Goal: Task Accomplishment & Management: Manage account settings

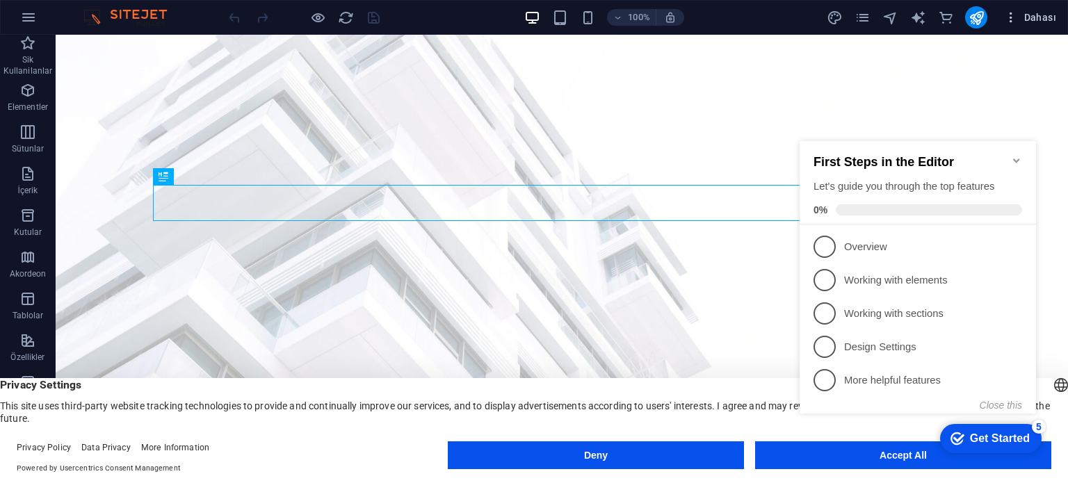
click at [1038, 13] on span "Dahası" at bounding box center [1030, 17] width 52 height 14
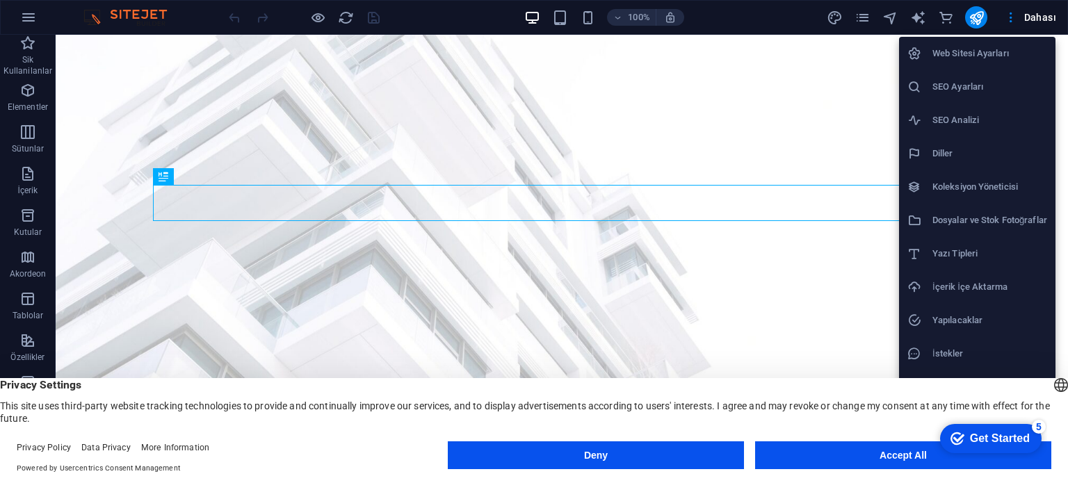
click at [998, 56] on h6 "Web Sitesi Ayarları" at bounding box center [989, 53] width 115 height 17
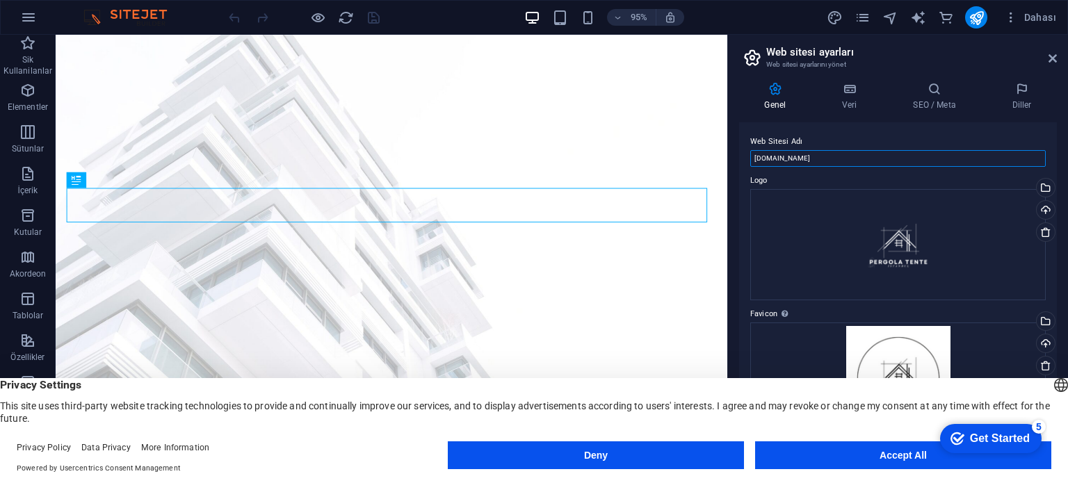
click at [869, 161] on input "[DOMAIN_NAME]" at bounding box center [898, 158] width 296 height 17
click at [829, 161] on input "[DOMAIN_NAME]" at bounding box center [898, 158] width 296 height 17
type input "pergolatenteistanbul"
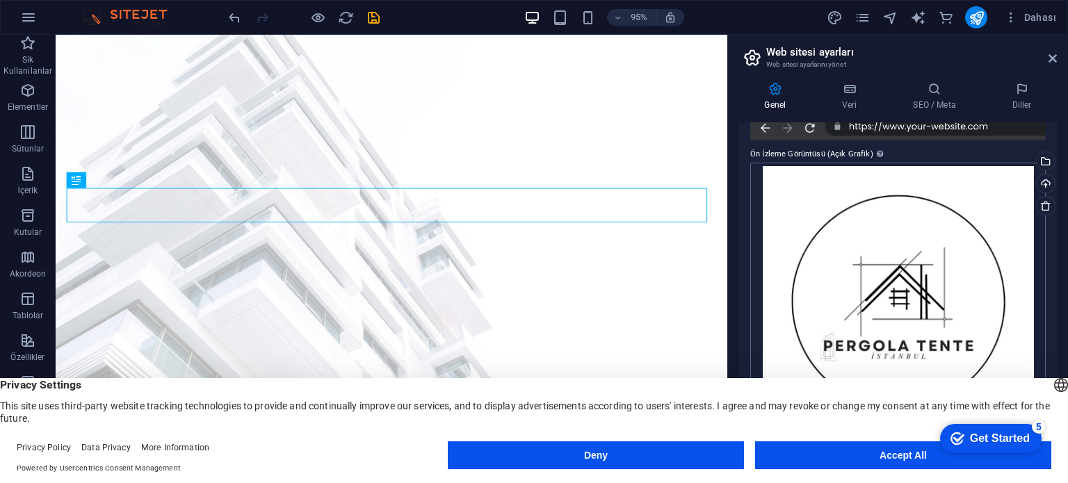
scroll to position [356, 0]
click at [985, 15] on icon "publish" at bounding box center [977, 18] width 16 height 16
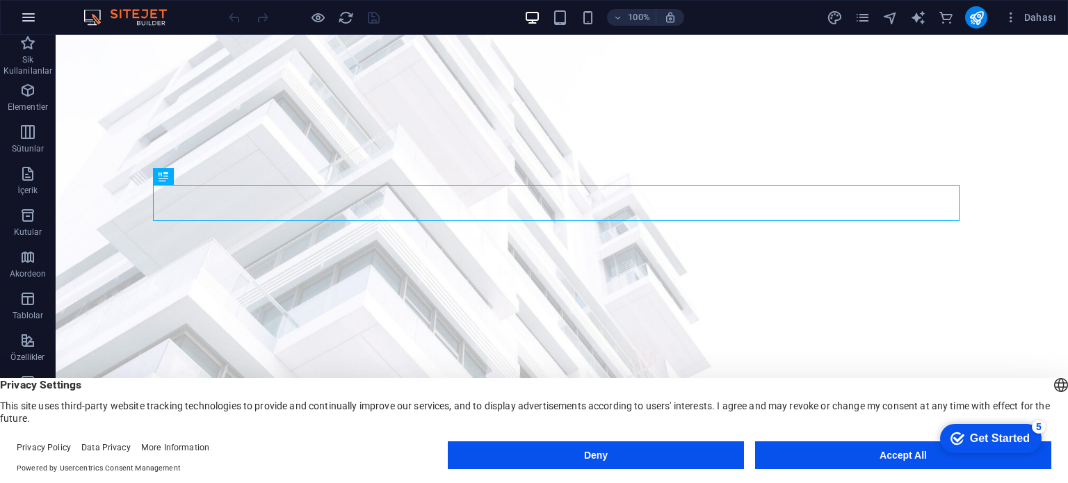
click at [19, 10] on button "button" at bounding box center [28, 17] width 33 height 33
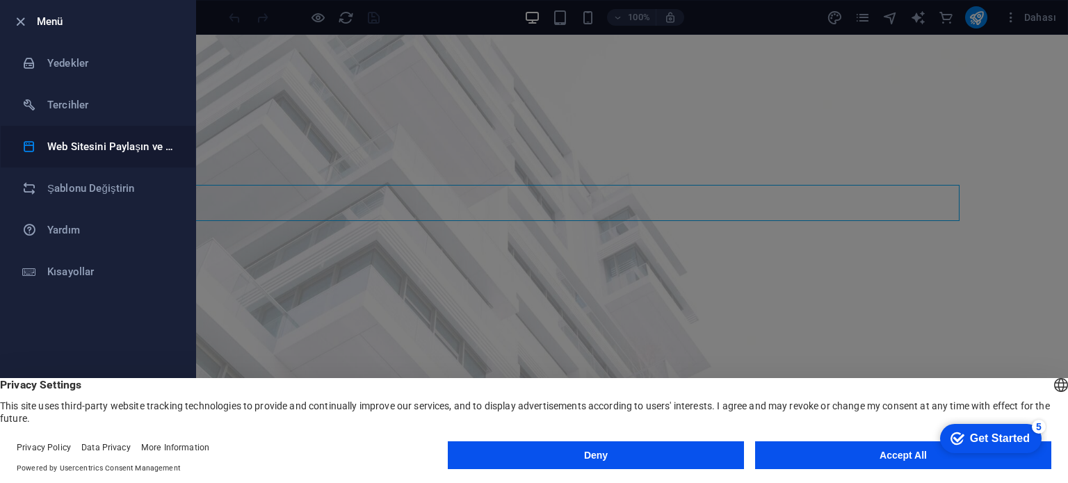
click at [131, 155] on li "Web Sitesini Paylaşın ve Kopyalayın" at bounding box center [98, 147] width 195 height 42
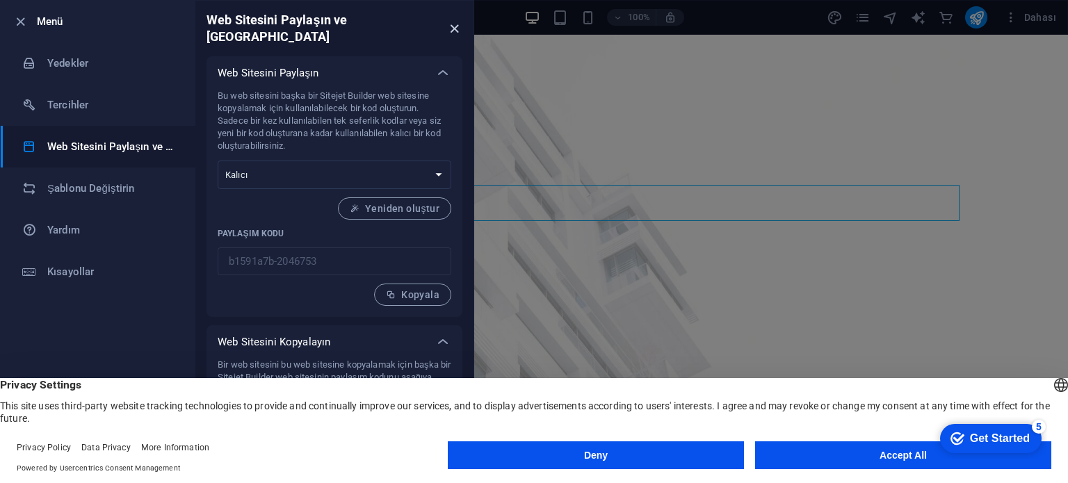
click at [454, 21] on icon "close" at bounding box center [454, 29] width 16 height 16
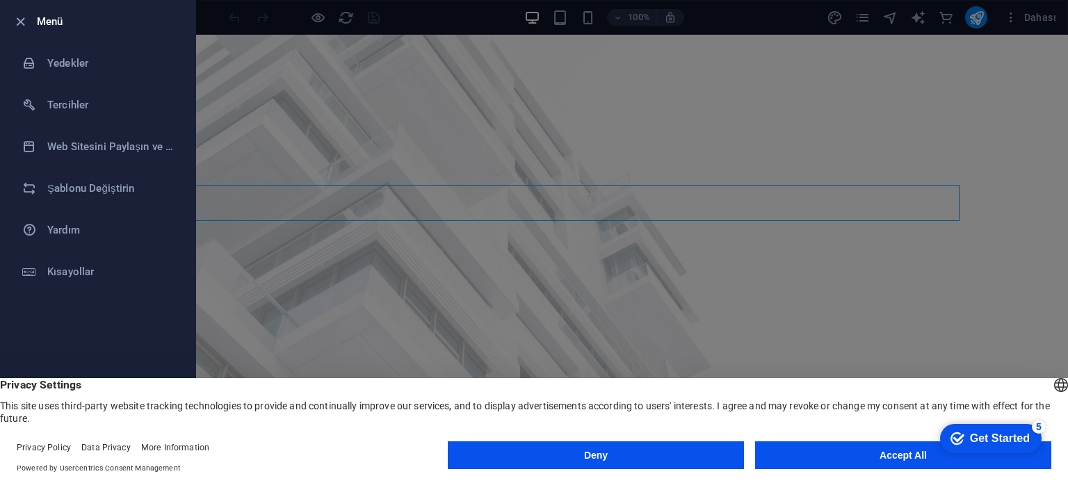
click at [680, 455] on button "Deny" at bounding box center [596, 456] width 296 height 28
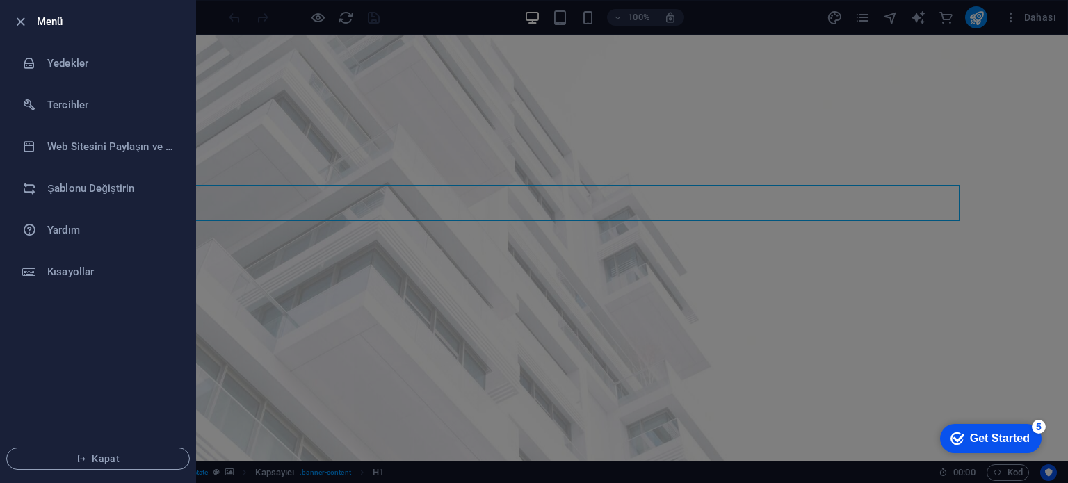
click at [969, 77] on div at bounding box center [534, 241] width 1068 height 483
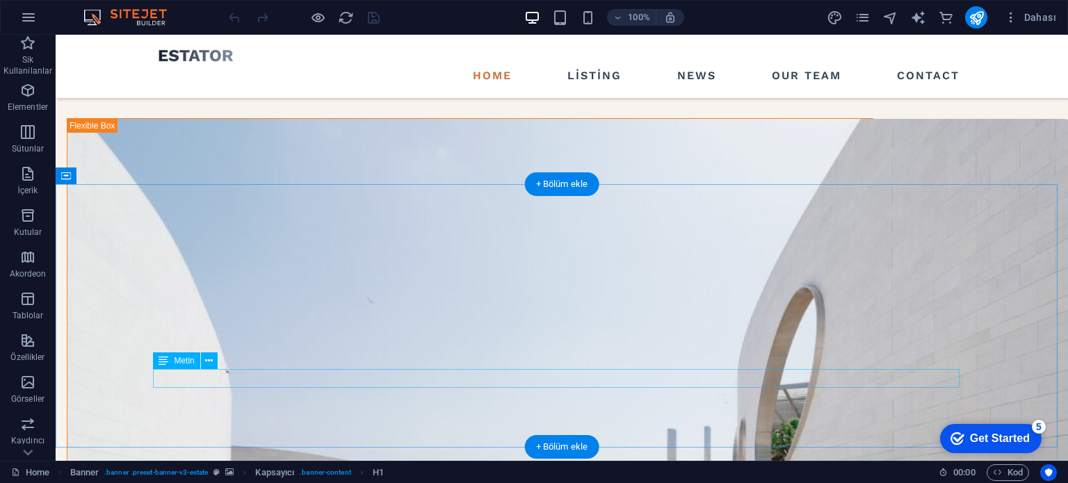
scroll to position [1252, 0]
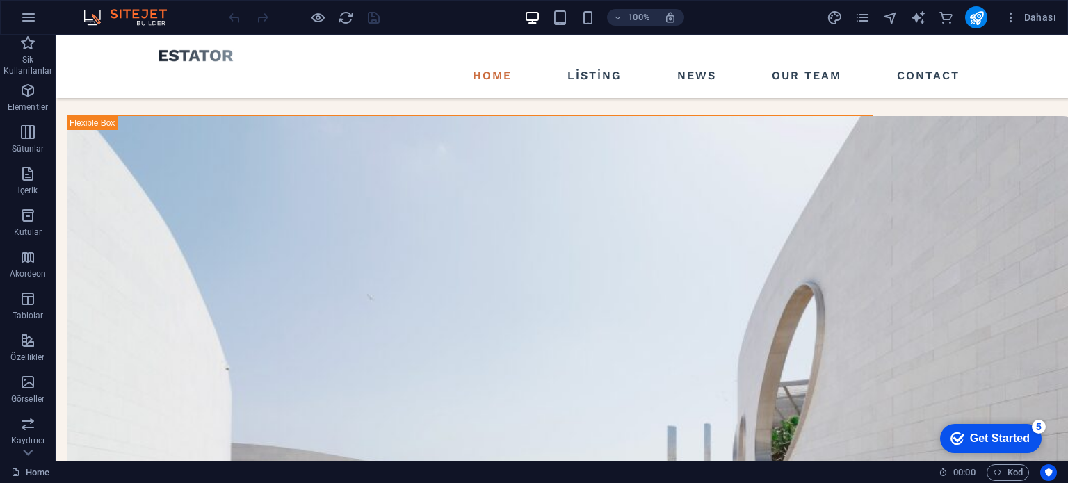
click at [45, 19] on button "button" at bounding box center [28, 17] width 33 height 33
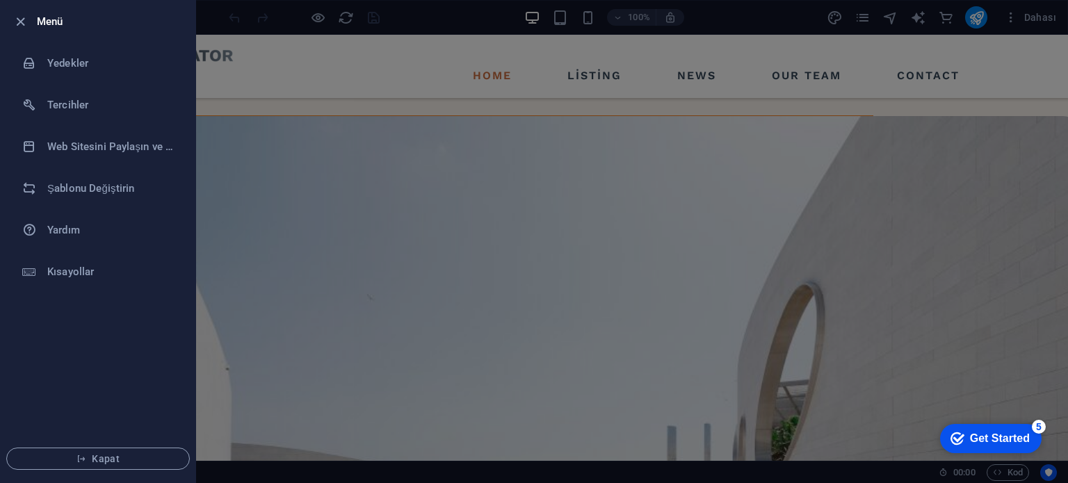
click at [1067, 3] on div at bounding box center [534, 241] width 1068 height 483
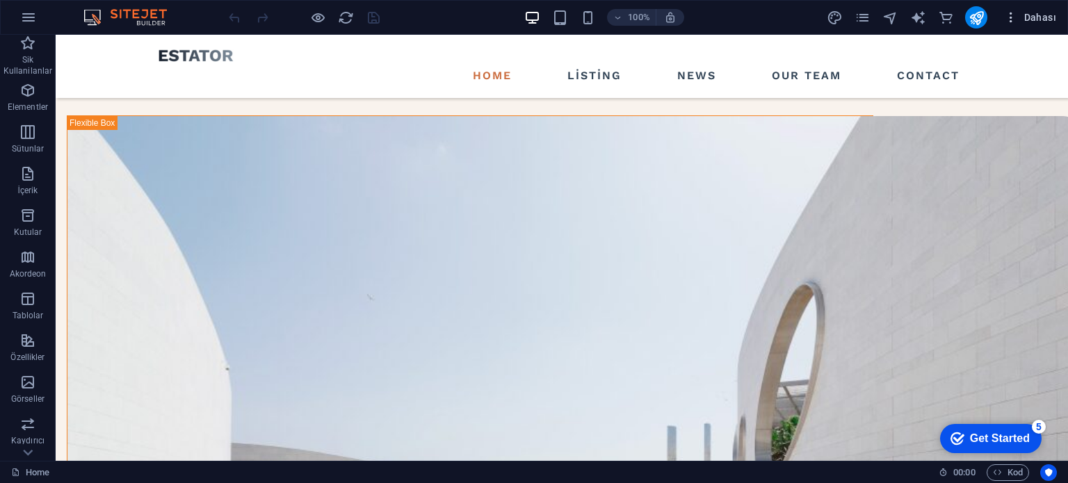
click at [1049, 16] on span "Dahası" at bounding box center [1030, 17] width 52 height 14
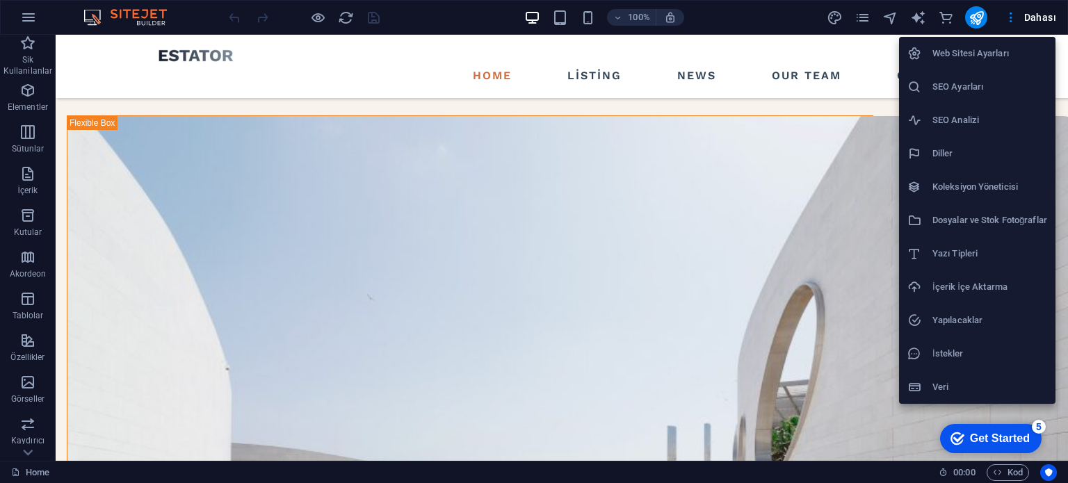
click at [999, 51] on h6 "Web Sitesi Ayarları" at bounding box center [989, 53] width 115 height 17
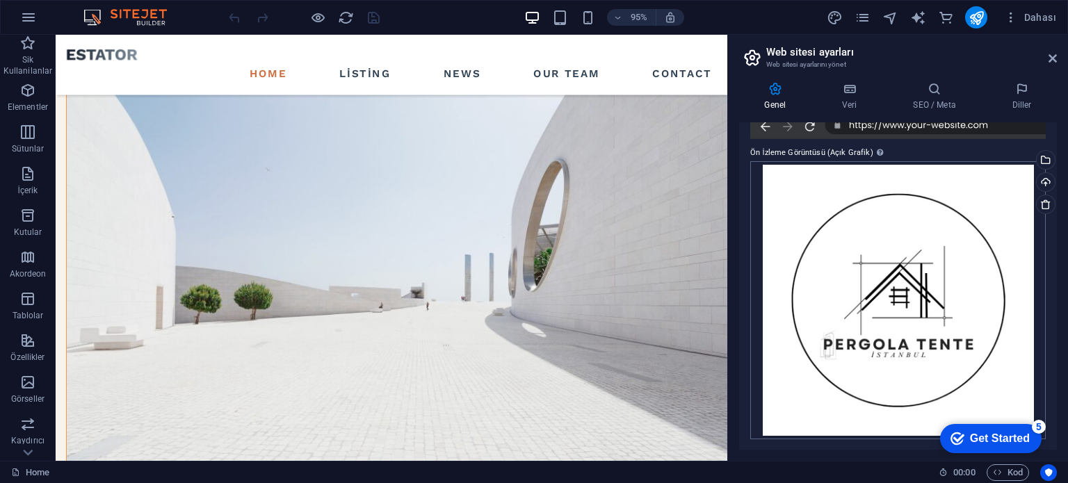
scroll to position [0, 0]
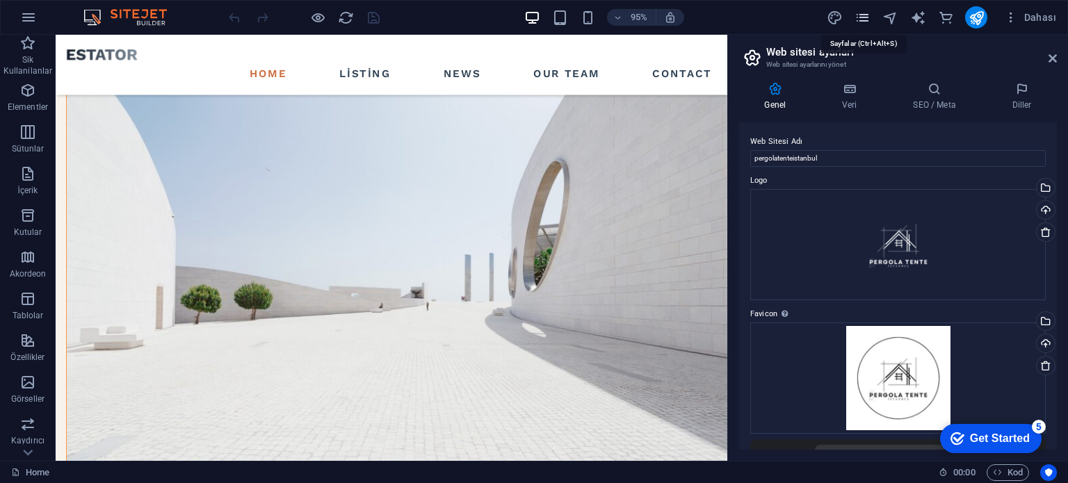
click at [865, 13] on icon "pages" at bounding box center [863, 18] width 16 height 16
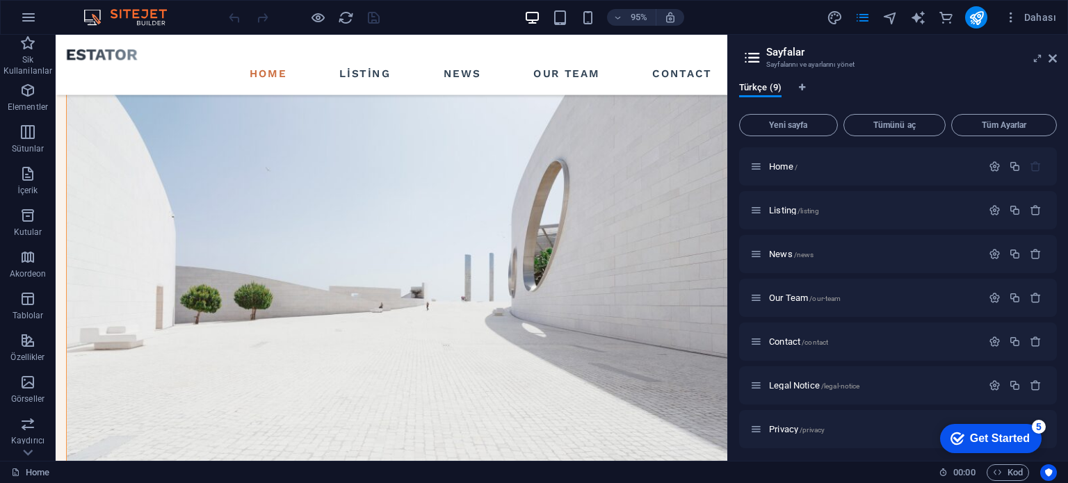
click at [139, 17] on img at bounding box center [132, 17] width 104 height 17
click at [32, 27] on button "button" at bounding box center [28, 17] width 33 height 33
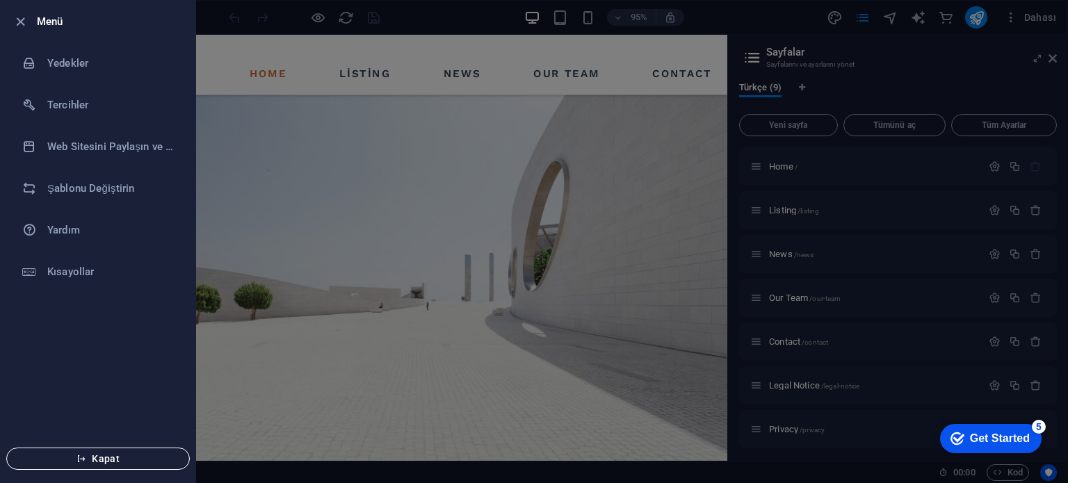
click at [105, 467] on button "Kapat" at bounding box center [98, 459] width 184 height 22
click at [118, 462] on span "Kapat" at bounding box center [98, 458] width 160 height 11
